Goal: Communication & Community: Answer question/provide support

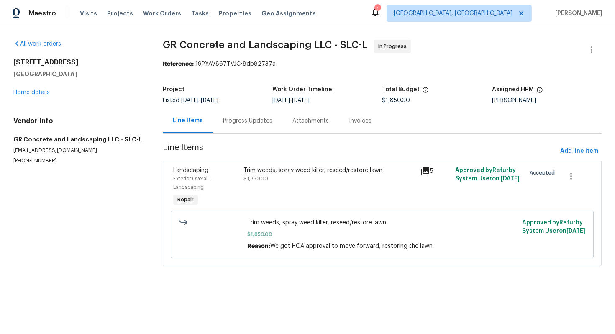
click at [250, 114] on div "Progress Updates" at bounding box center [247, 120] width 69 height 25
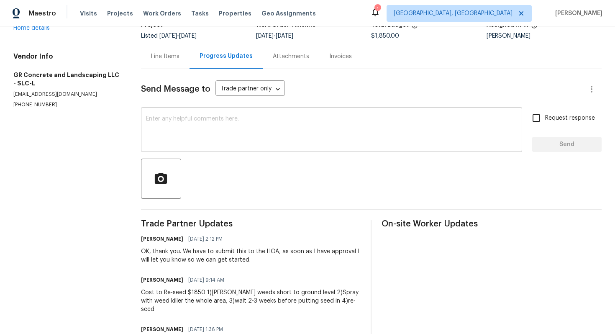
scroll to position [65, 0]
drag, startPoint x: 185, startPoint y: 236, endPoint x: 215, endPoint y: 237, distance: 30.6
click at [215, 237] on div "Scott Beirdneau 08/06/2025 2:12 PM" at bounding box center [251, 239] width 220 height 12
copy span "08/06/2025"
click at [220, 142] on textarea at bounding box center [331, 129] width 371 height 29
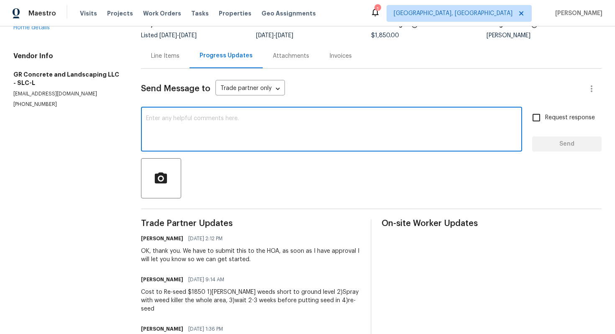
click at [190, 138] on textarea at bounding box center [331, 129] width 371 height 29
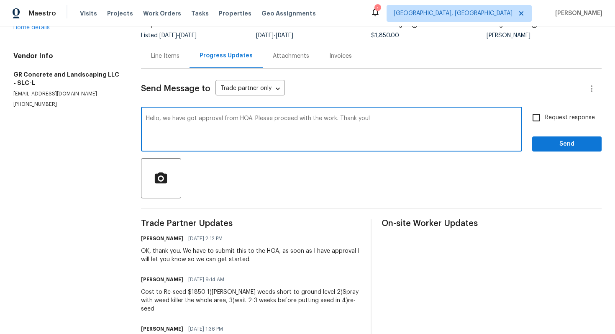
click at [256, 141] on textarea "Hello, we have got approval from HOA. Please proceed with the work. Thank you!" at bounding box center [331, 129] width 371 height 29
type textarea "Hello, we have got approval from HOA. Please proceed with the work. Thank you!"
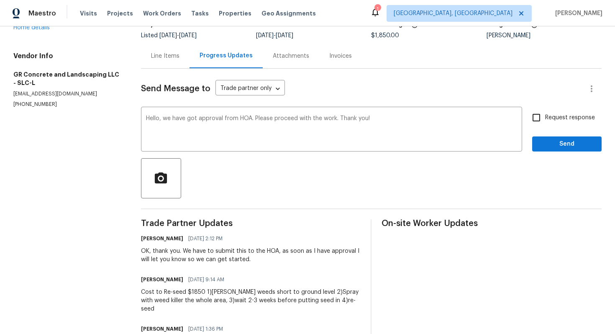
click at [551, 119] on span "Request response" at bounding box center [570, 117] width 50 height 9
click at [545, 119] on input "Request response" at bounding box center [537, 118] width 18 height 18
checkbox input "true"
click at [550, 141] on span "Send" at bounding box center [567, 144] width 56 height 10
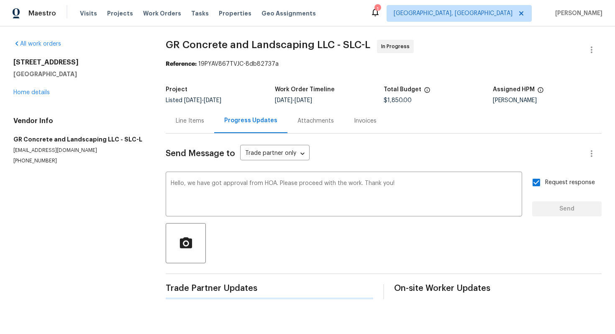
scroll to position [0, 0]
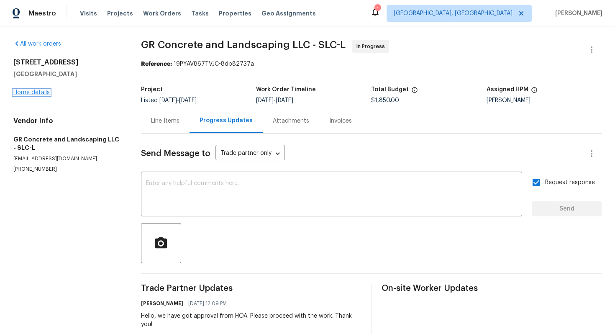
click at [47, 93] on link "Home details" at bounding box center [31, 93] width 36 height 6
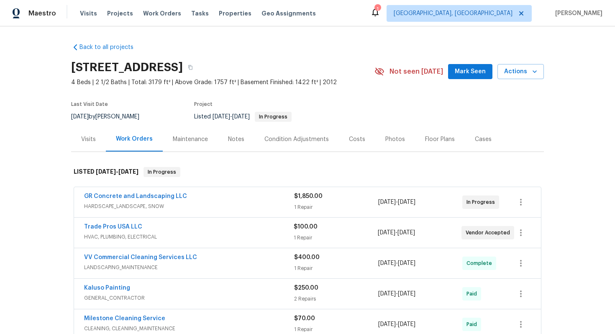
click at [156, 233] on div "Trade Pros USA LLC" at bounding box center [189, 228] width 210 height 10
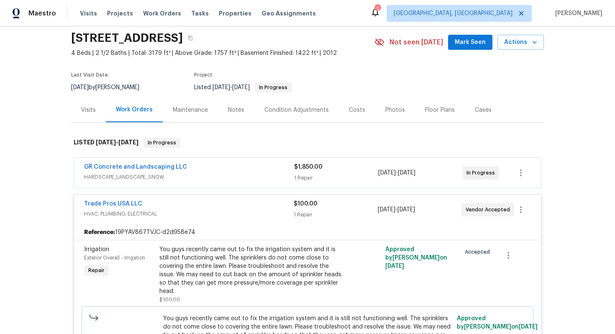
scroll to position [31, 0]
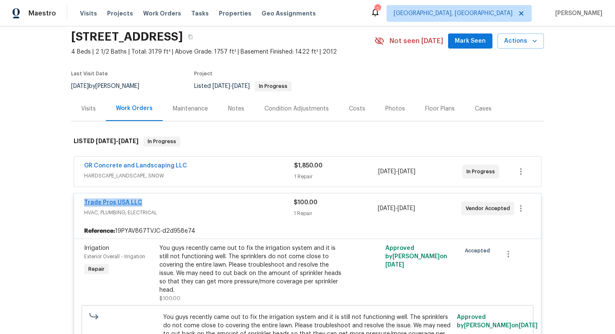
drag, startPoint x: 149, startPoint y: 210, endPoint x: 84, endPoint y: 208, distance: 64.9
click at [84, 208] on div "Trade Pros USA LLC" at bounding box center [189, 203] width 210 height 10
copy link "Trade Pros USA LLC"
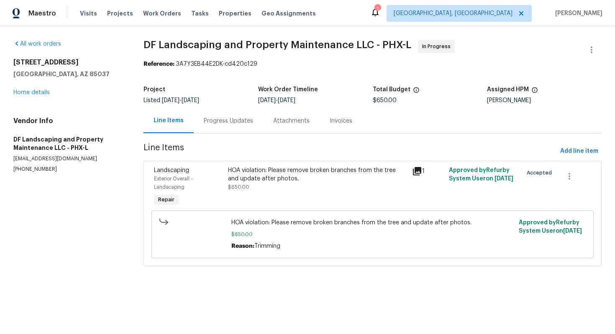
click at [243, 169] on div "HOA violation: Please remove broken branches from the tree and update after pho…" at bounding box center [317, 174] width 179 height 17
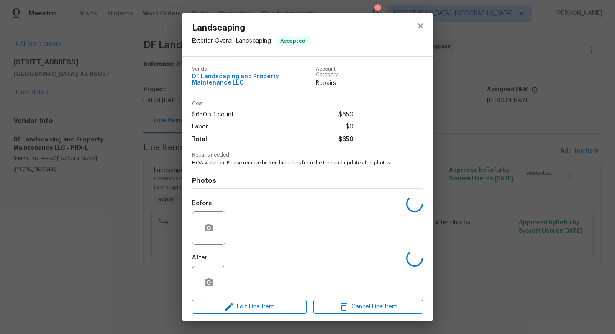
scroll to position [15, 0]
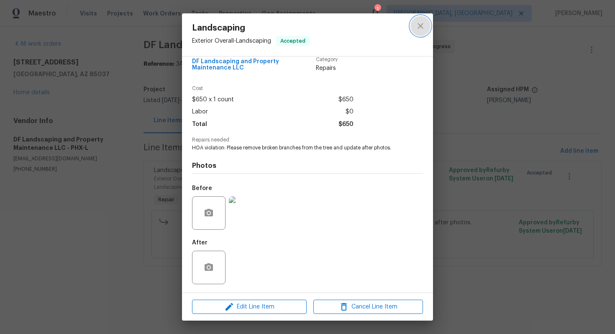
click at [427, 22] on button "close" at bounding box center [420, 26] width 20 height 20
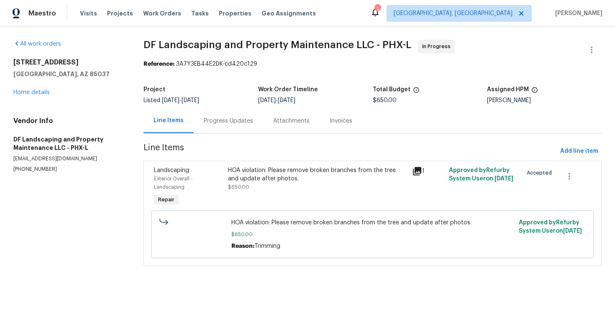
click at [223, 120] on div "Progress Updates" at bounding box center [228, 121] width 49 height 8
